Goal: Entertainment & Leisure: Consume media (video, audio)

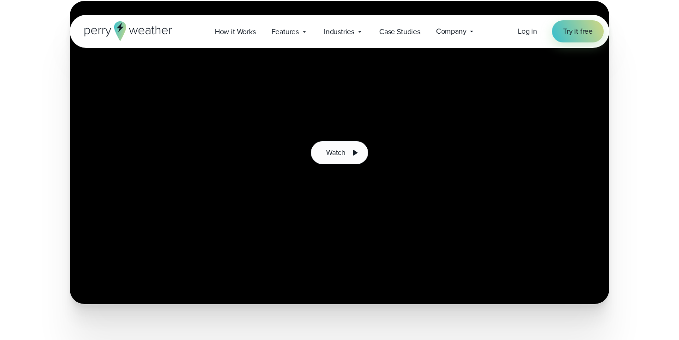
scroll to position [187, 0]
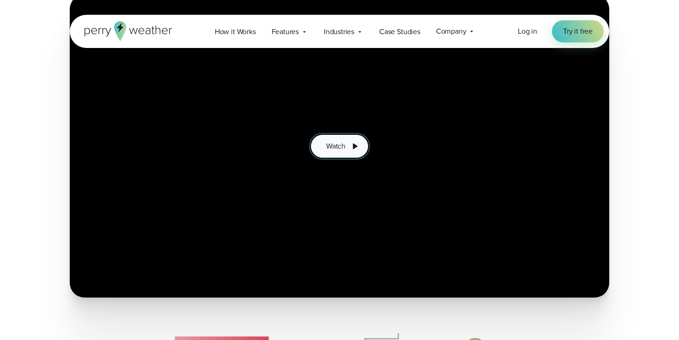
click at [353, 139] on button "Watch" at bounding box center [339, 146] width 57 height 23
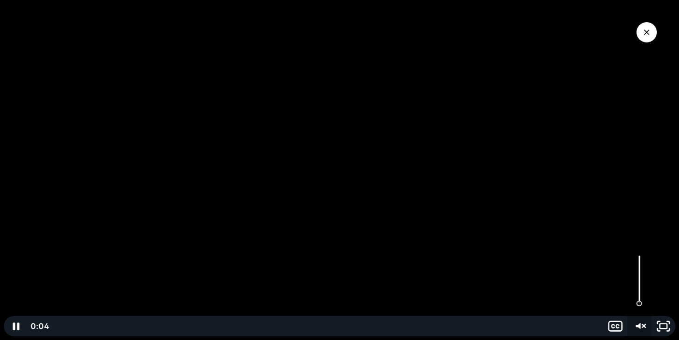
click at [643, 328] on icon "Unmute" at bounding box center [639, 326] width 24 height 20
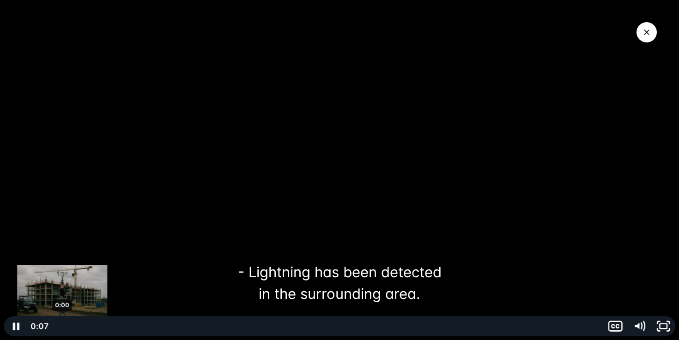
click at [62, 328] on div "0:00" at bounding box center [326, 326] width 541 height 20
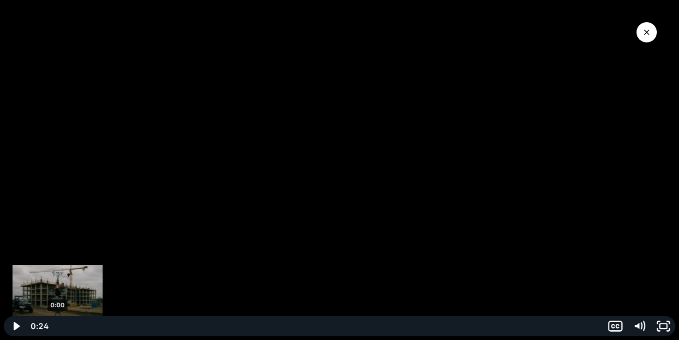
click at [58, 328] on div "0:00" at bounding box center [326, 326] width 541 height 20
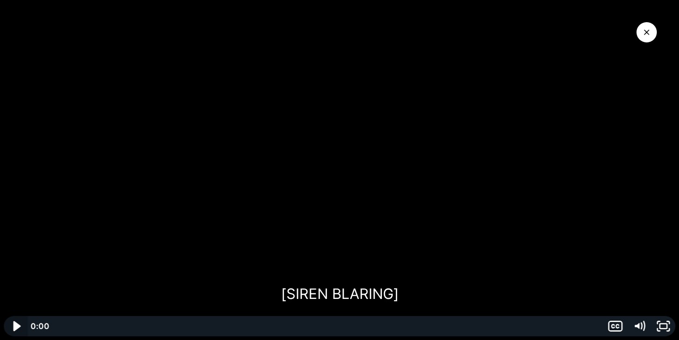
click at [16, 329] on icon "Play Video" at bounding box center [16, 326] width 7 height 10
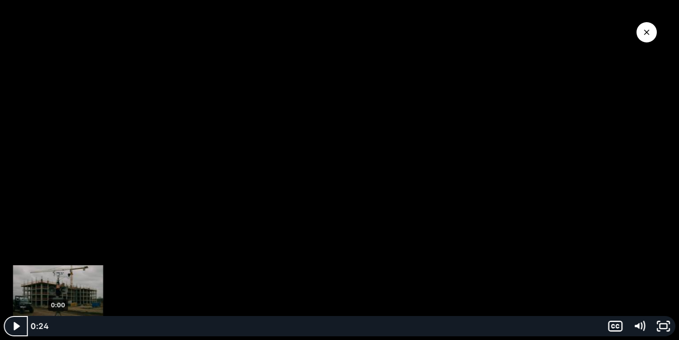
click at [58, 326] on div "0:00" at bounding box center [326, 326] width 541 height 20
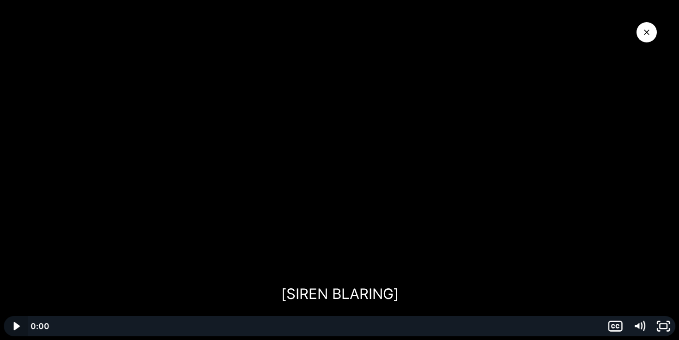
click at [17, 327] on icon "Play Video" at bounding box center [16, 326] width 6 height 8
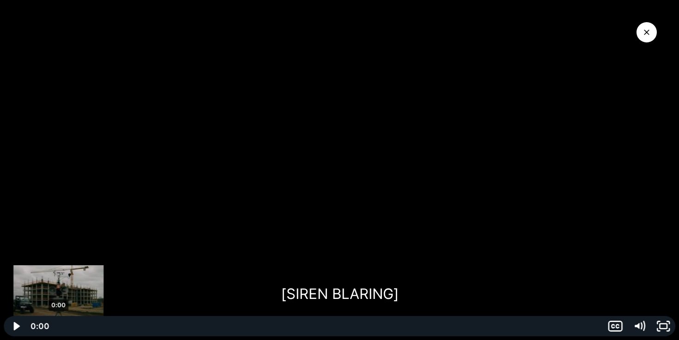
click at [59, 329] on div "0:00" at bounding box center [326, 326] width 541 height 20
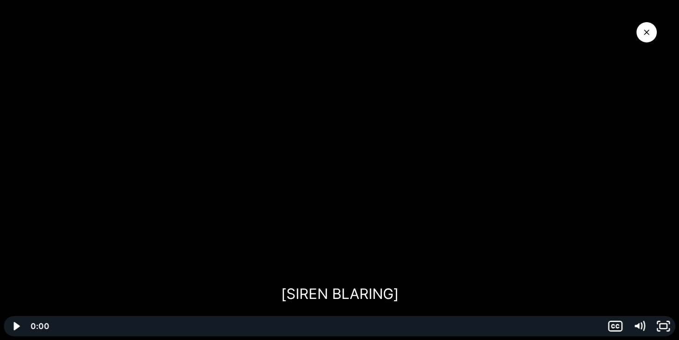
drag, startPoint x: 254, startPoint y: 258, endPoint x: 161, endPoint y: 277, distance: 94.7
click at [161, 277] on div at bounding box center [339, 170] width 679 height 340
